Goal: Information Seeking & Learning: Check status

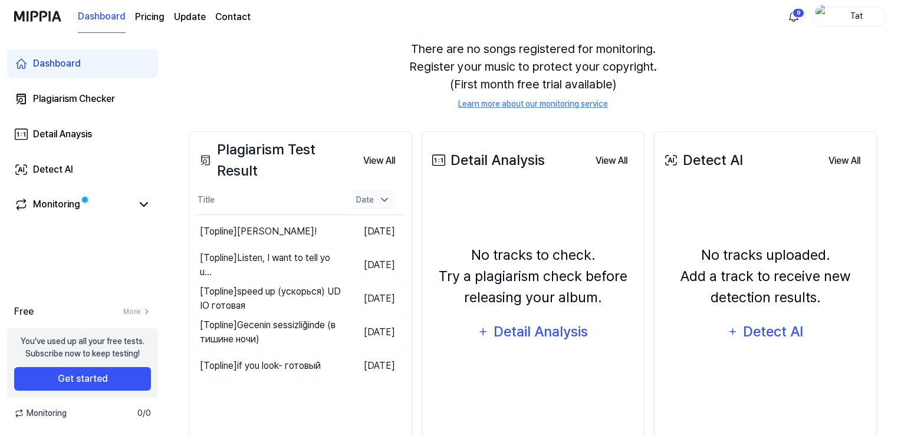
scroll to position [118, 0]
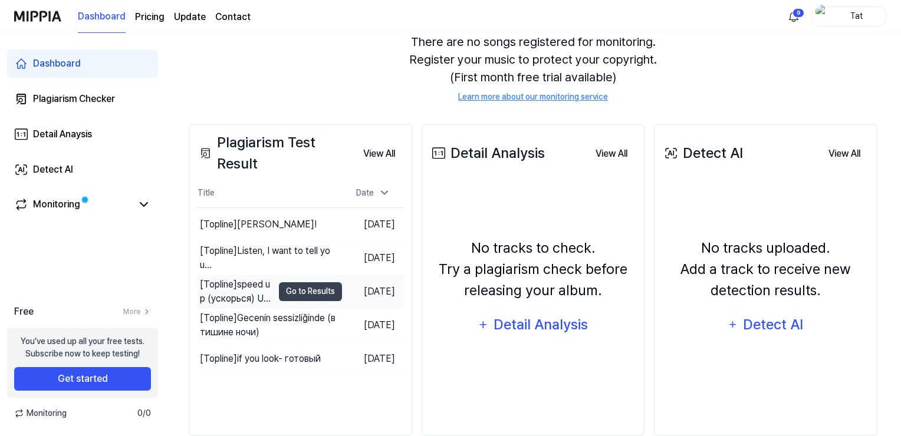
click at [227, 286] on div "[Topline] speed up (ускорься) UDIO готовая" at bounding box center [236, 292] width 73 height 28
click at [294, 288] on button "Go to Results" at bounding box center [310, 291] width 63 height 19
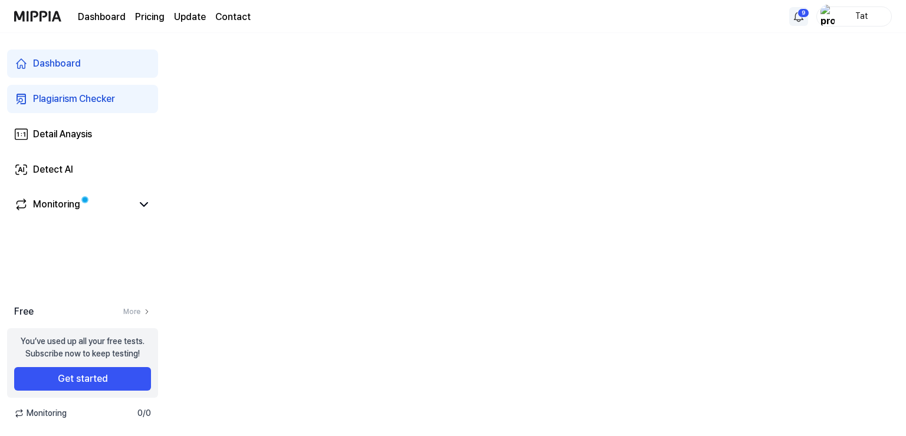
click at [799, 14] on html "Dashboard Pricing Update Contact 9 Tat Dashboard Plagiarism Checker Detail Anay…" at bounding box center [453, 218] width 906 height 436
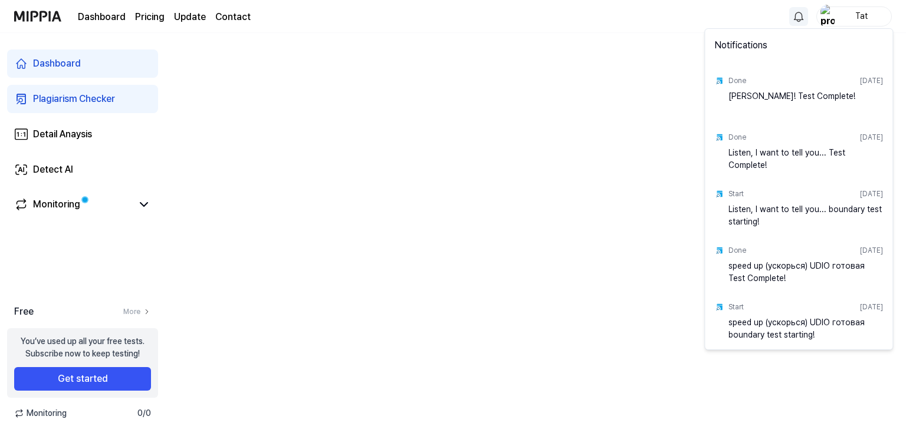
click at [780, 324] on div "speed up (ускорься) UDIO готовая boundary test starting!" at bounding box center [805, 329] width 155 height 24
click at [681, 78] on html "Dashboard Pricing Update Contact Tat Dashboard Plagiarism Checker Detail Anaysi…" at bounding box center [453, 218] width 906 height 436
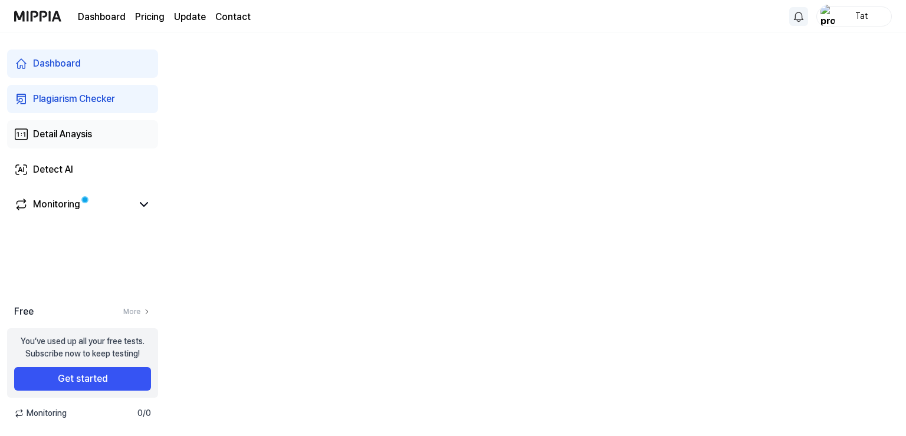
click at [77, 134] on div "Detail Anaysis" at bounding box center [62, 134] width 59 height 14
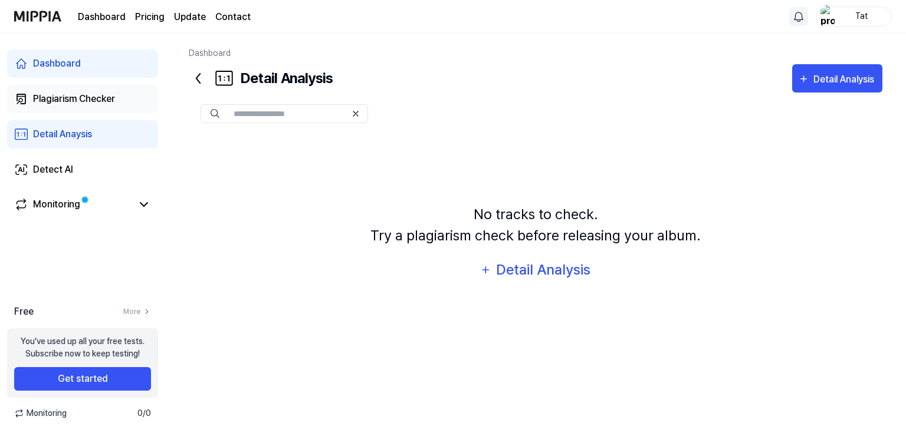
click at [60, 101] on div "Plagiarism Checker" at bounding box center [74, 99] width 82 height 14
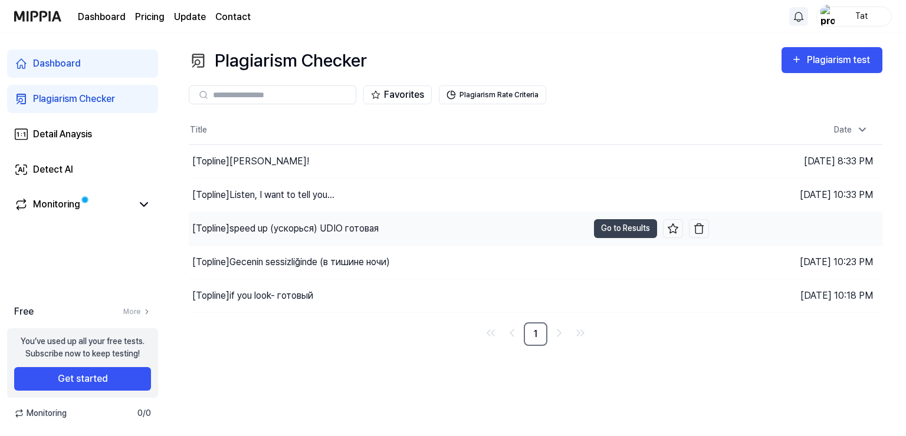
click at [222, 229] on div "[Topline] speed up (ускорься) UDIO готовая" at bounding box center [285, 229] width 186 height 14
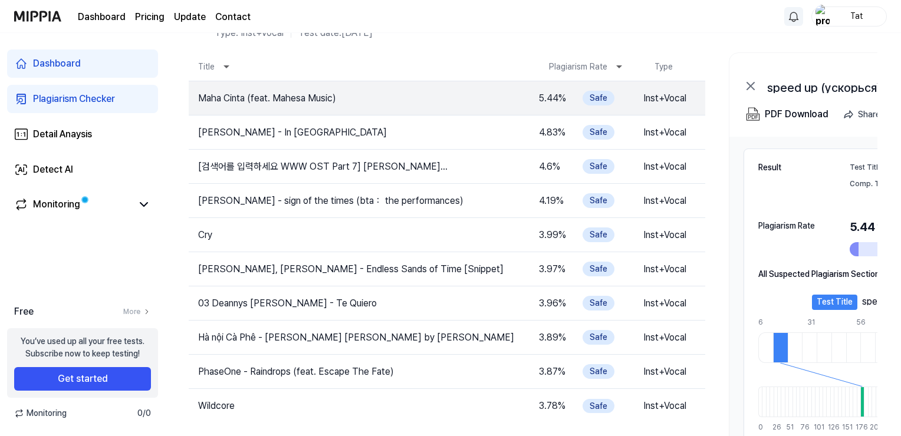
scroll to position [59, 0]
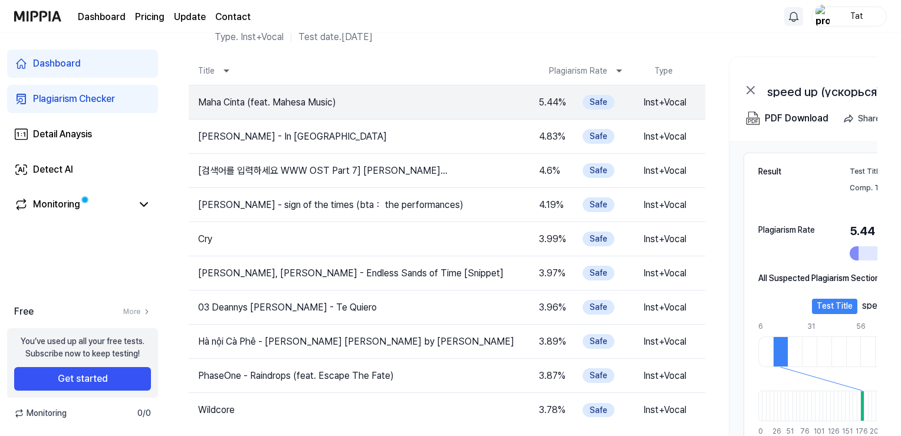
click at [78, 101] on div "Plagiarism Checker" at bounding box center [74, 99] width 82 height 14
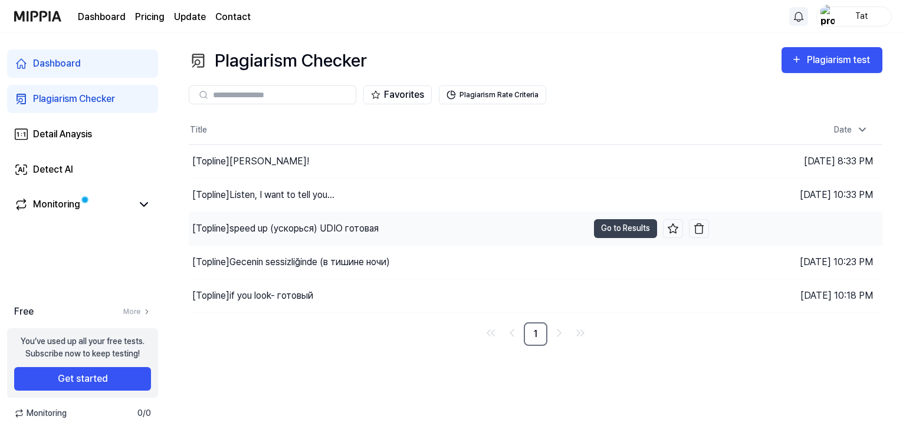
click at [239, 229] on div "[Topline] speed up (ускорься) UDIO готовая" at bounding box center [285, 229] width 186 height 14
click at [281, 228] on div "[Topline] speed up (ускорься) UDIO готовая" at bounding box center [291, 229] width 199 height 14
click at [211, 228] on div "[Topline] speed up (ускорься) UDIO готовая" at bounding box center [285, 229] width 186 height 14
click at [380, 230] on div "[Topline] speed up (ускорься) UDIO готовая" at bounding box center [291, 229] width 199 height 14
click at [613, 225] on button "Go to Results" at bounding box center [625, 228] width 63 height 19
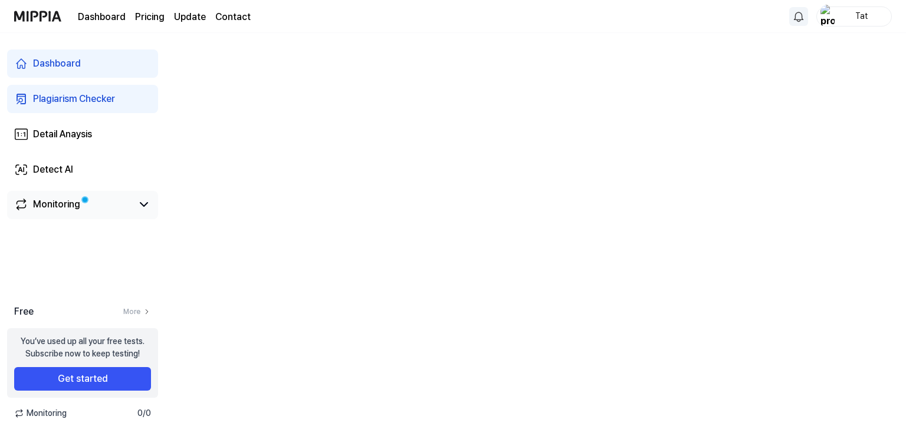
click at [59, 209] on div "Monitoring" at bounding box center [56, 205] width 47 height 14
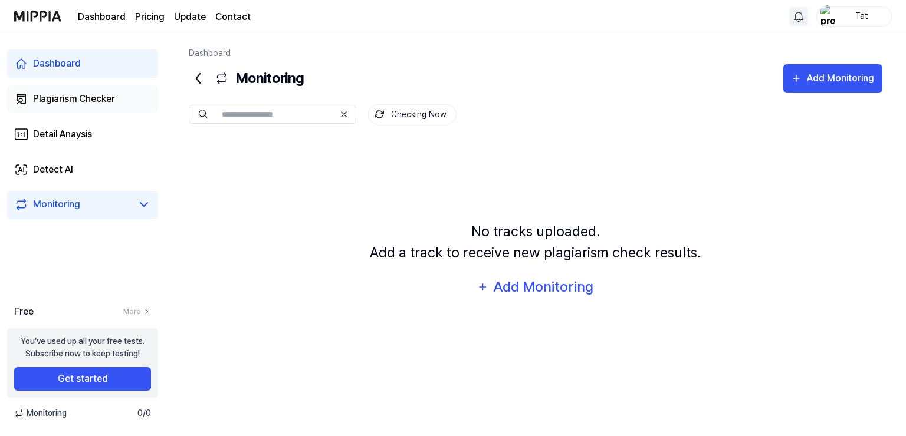
click at [60, 97] on div "Plagiarism Checker" at bounding box center [74, 99] width 82 height 14
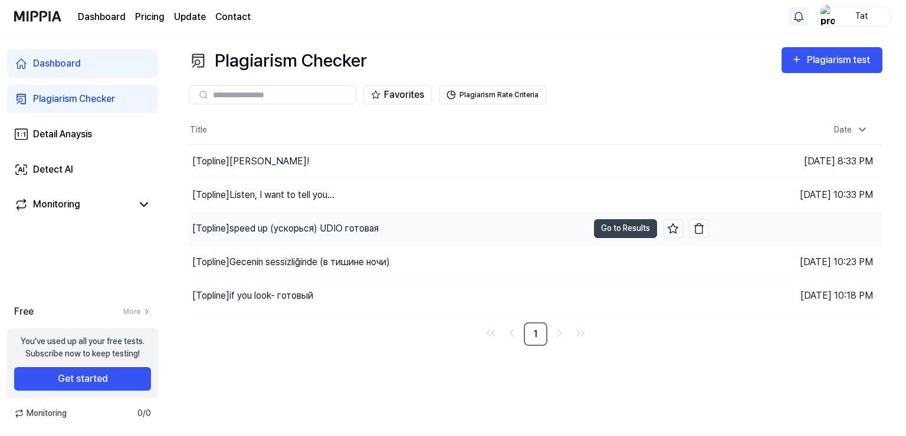
click at [201, 228] on div "[Topline] speed up (ускорься) UDIO готовая" at bounding box center [285, 229] width 186 height 14
click at [212, 228] on div "[Topline] speed up (ускорься) UDIO готовая" at bounding box center [291, 229] width 199 height 14
click at [251, 228] on div "[Topline] speed up (ускорься) UDIO готовая" at bounding box center [285, 229] width 186 height 14
click at [262, 264] on div "[Topline] Gecenin sessizliğinde (в тишине ночи)" at bounding box center [291, 262] width 198 height 14
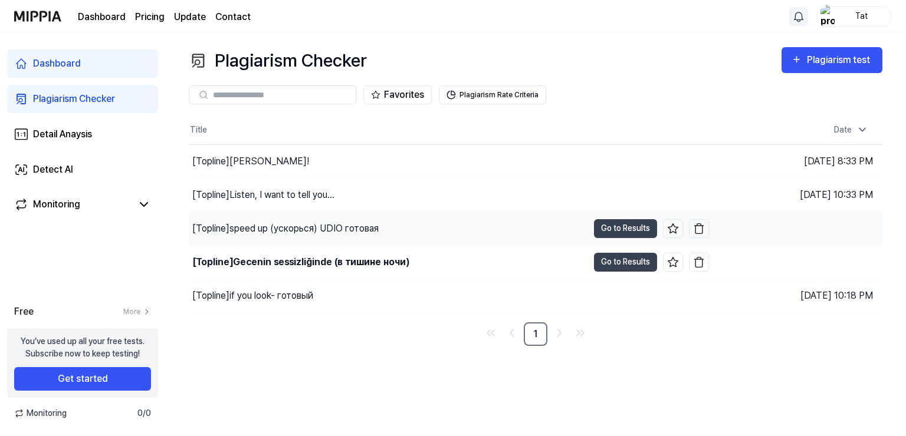
click at [245, 226] on div "[Topline] speed up (ускорься) UDIO готовая" at bounding box center [285, 229] width 186 height 14
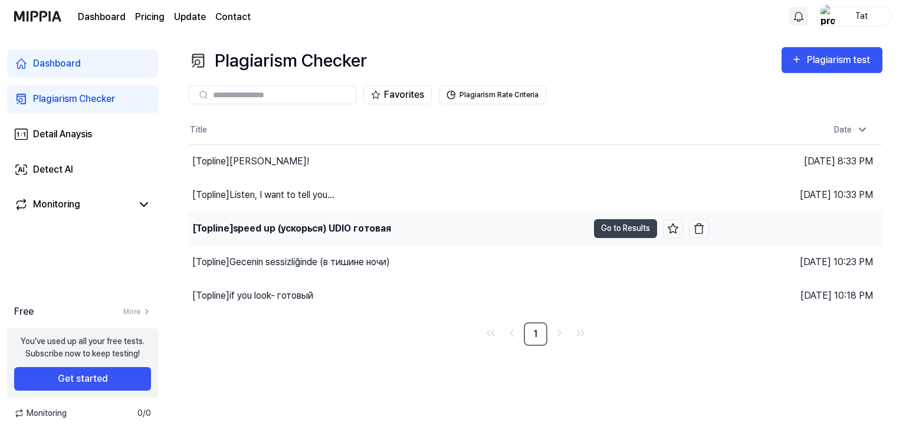
click at [415, 225] on div "[Topline] speed up (ускорься) UDIO готовая" at bounding box center [388, 228] width 399 height 33
click at [438, 230] on div "[Topline] speed up (ускорься) UDIO готовая" at bounding box center [388, 228] width 399 height 33
click at [439, 230] on div "[Topline] speed up (ускорься) UDIO готовая" at bounding box center [388, 228] width 399 height 33
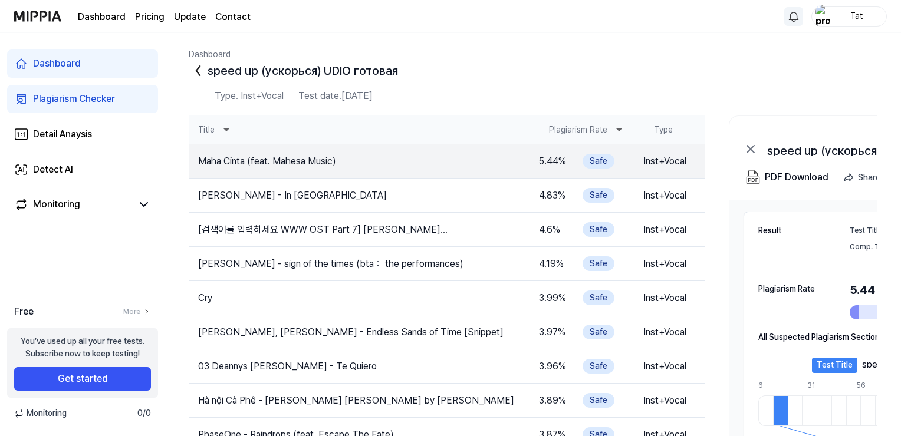
click at [224, 129] on icon at bounding box center [227, 130] width 6 height 3
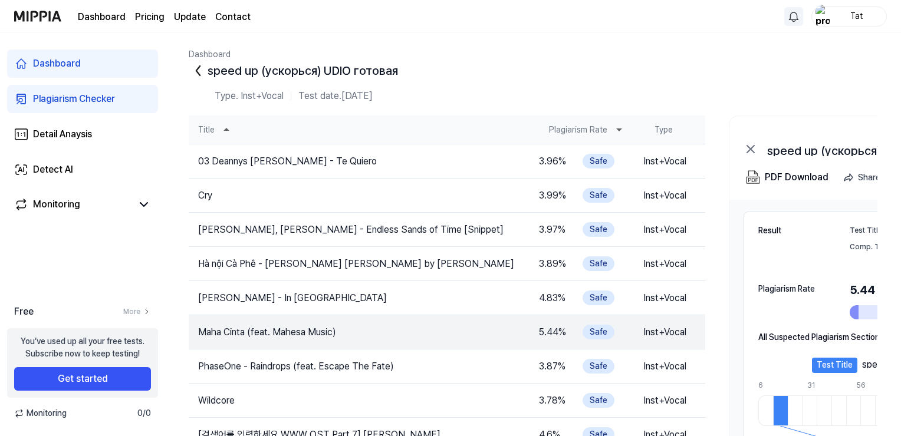
click at [224, 129] on icon at bounding box center [226, 130] width 14 height 14
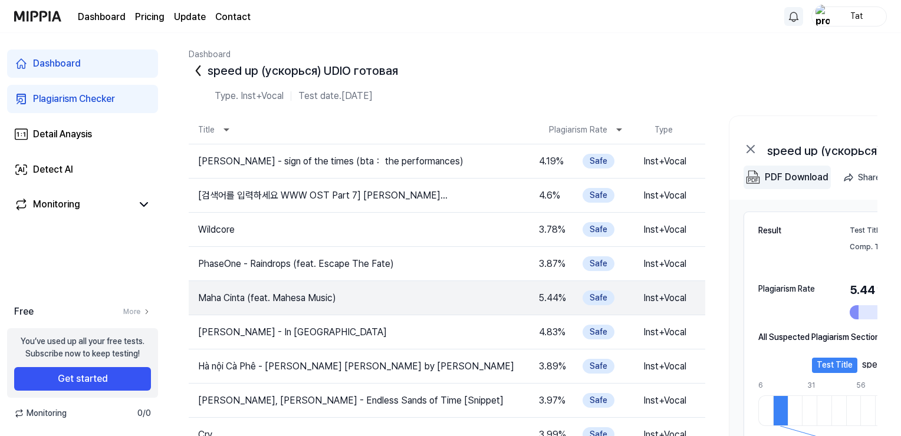
click at [810, 177] on div "PDF Download" at bounding box center [797, 177] width 64 height 15
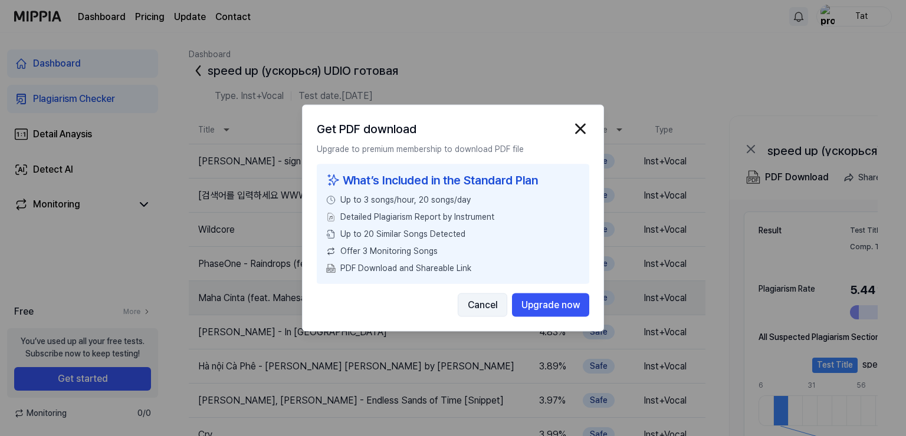
click at [484, 308] on button "Cancel" at bounding box center [483, 306] width 50 height 24
